Goal: Communication & Community: Answer question/provide support

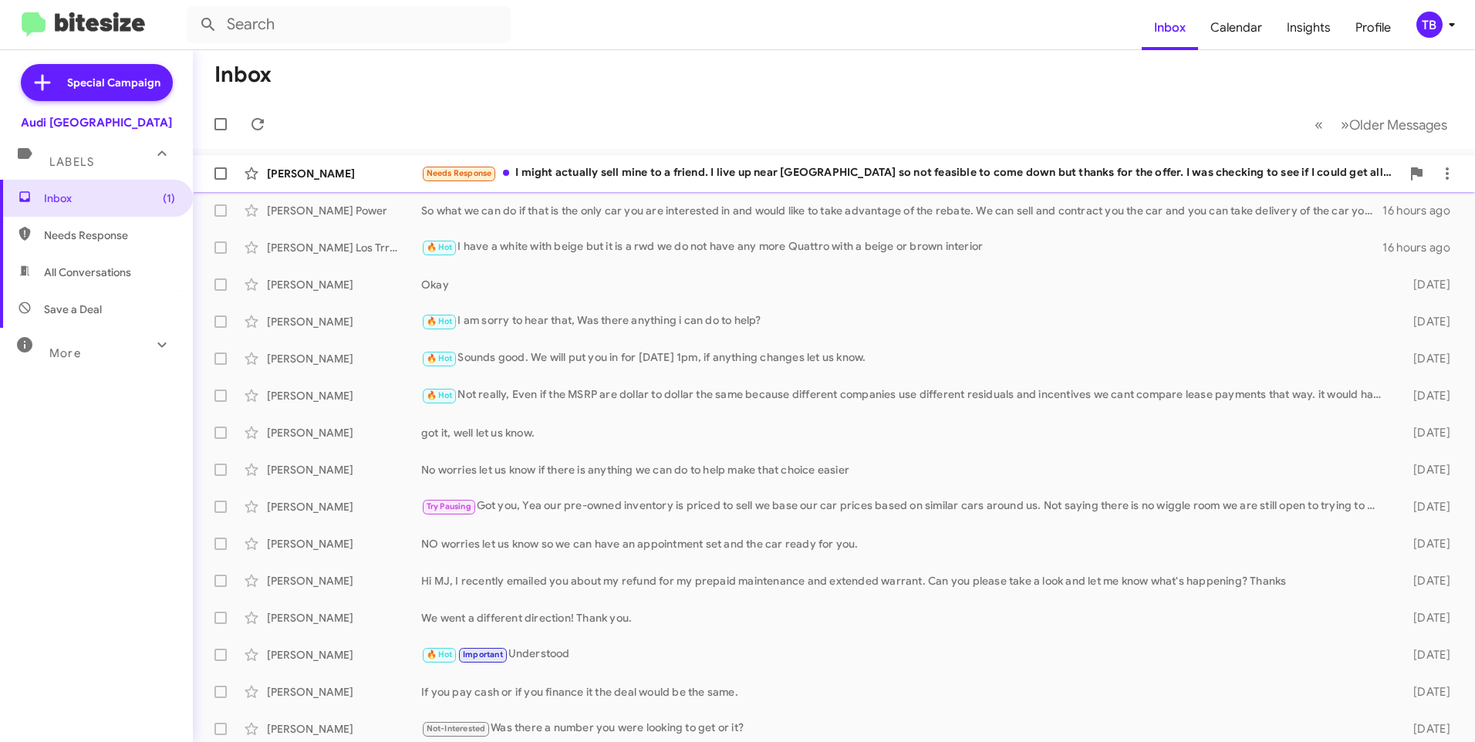
click at [603, 170] on div "Needs Response I might actually sell mine to a friend. I live up near [GEOGRAPH…" at bounding box center [911, 173] width 980 height 18
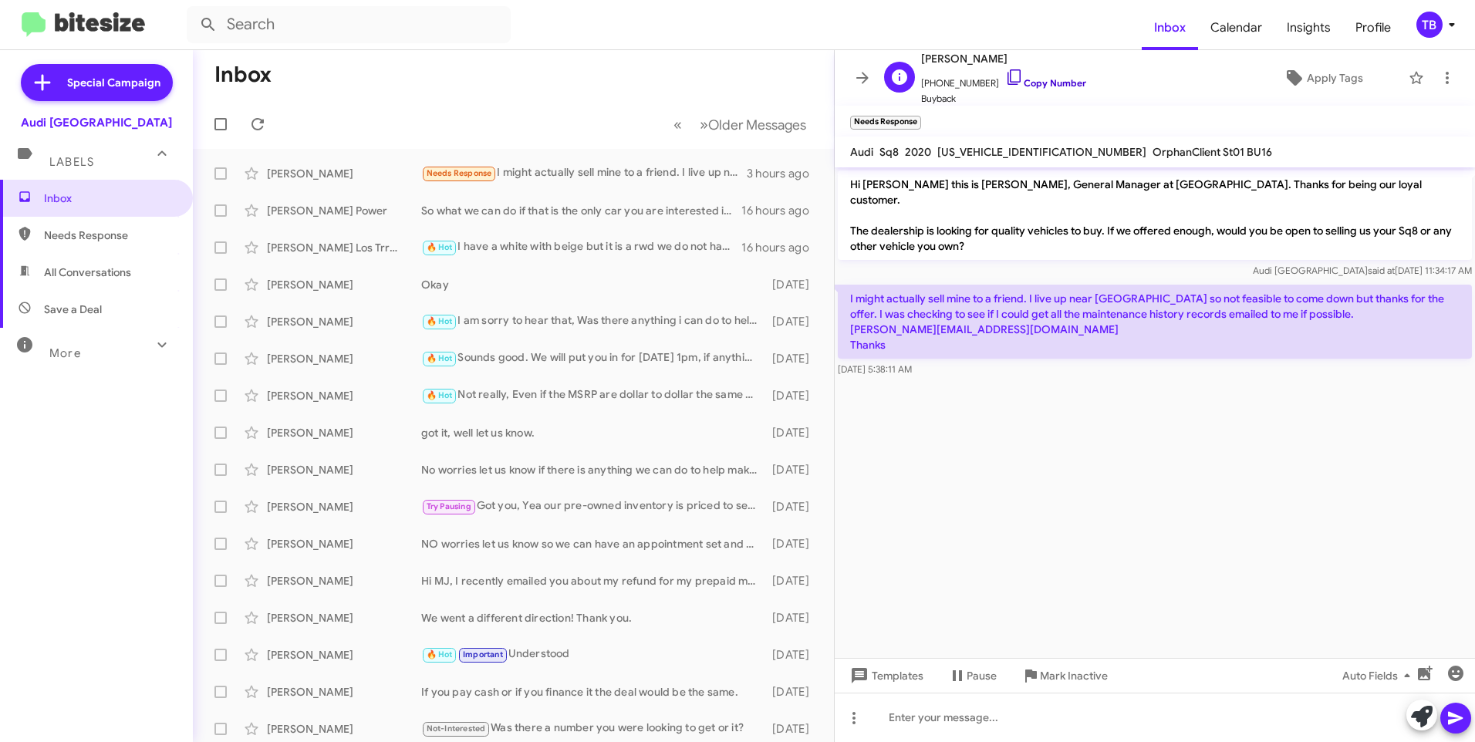
click at [1006, 76] on icon at bounding box center [1015, 77] width 19 height 19
click at [1450, 83] on span at bounding box center [1447, 78] width 31 height 19
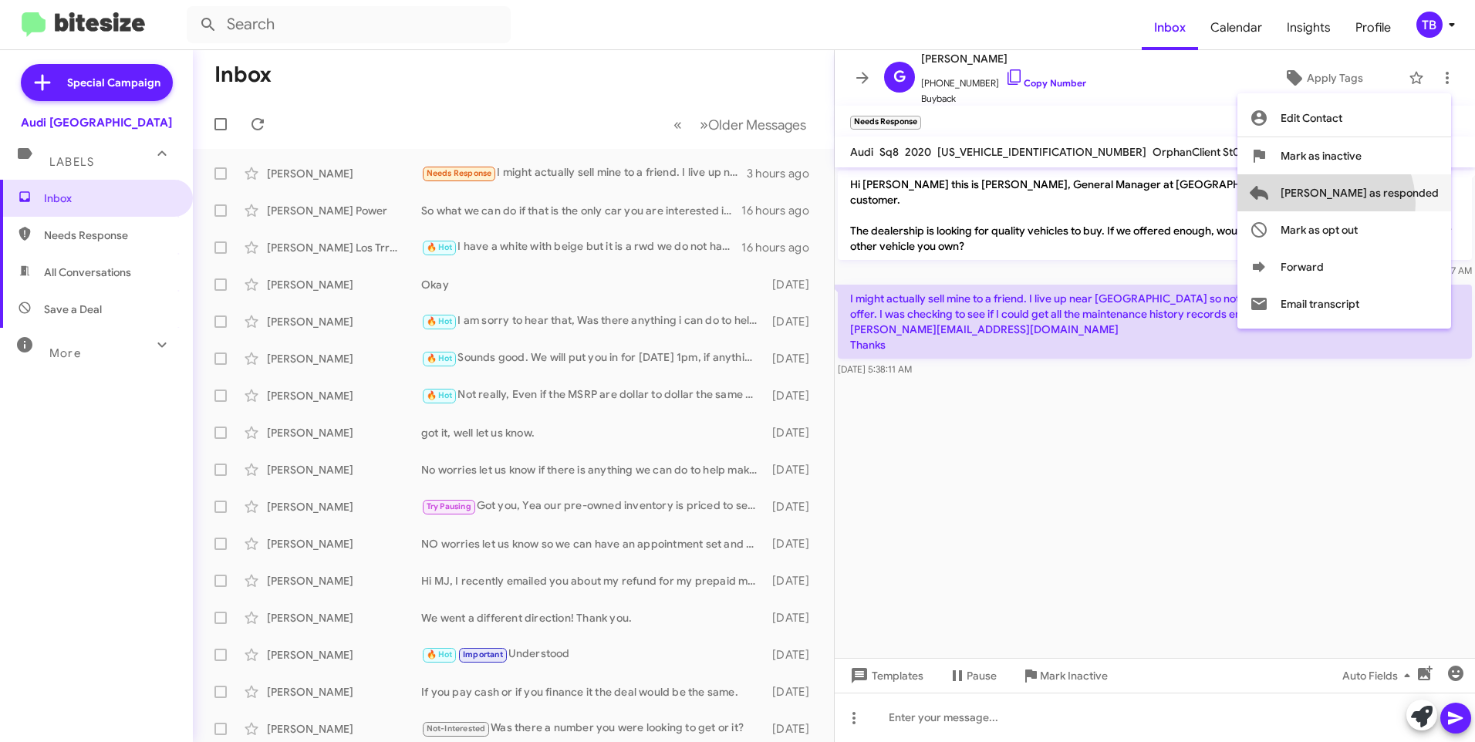
click at [1387, 203] on span "[PERSON_NAME] as responded" at bounding box center [1360, 192] width 158 height 37
